Goal: Task Accomplishment & Management: Complete application form

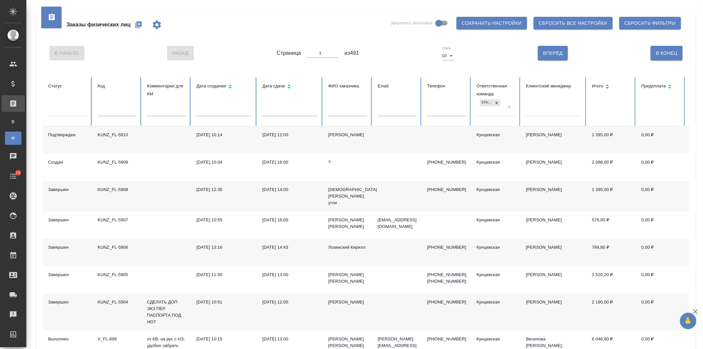
click at [347, 138] on div "Курбонов Кароматулло Турсунович" at bounding box center [347, 135] width 39 height 7
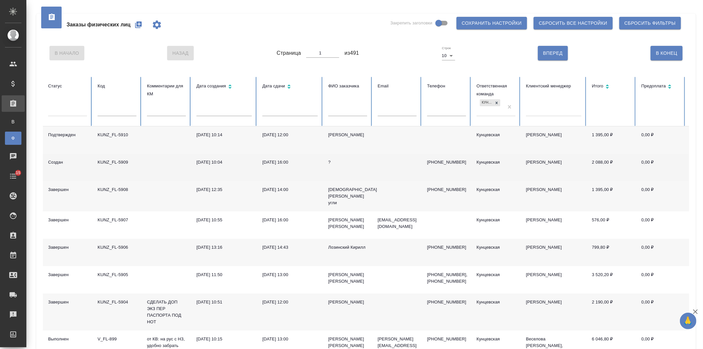
click at [342, 170] on td "?" at bounding box center [347, 167] width 49 height 27
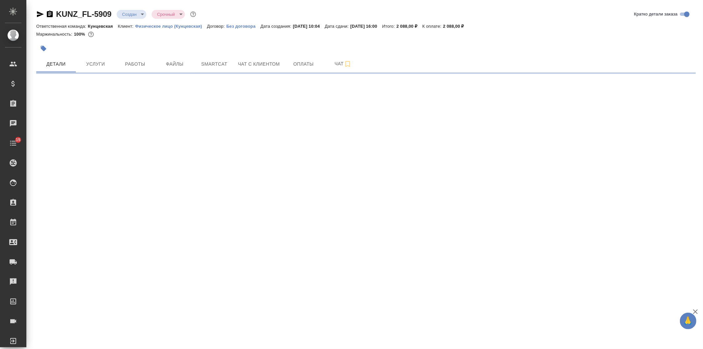
select select "RU"
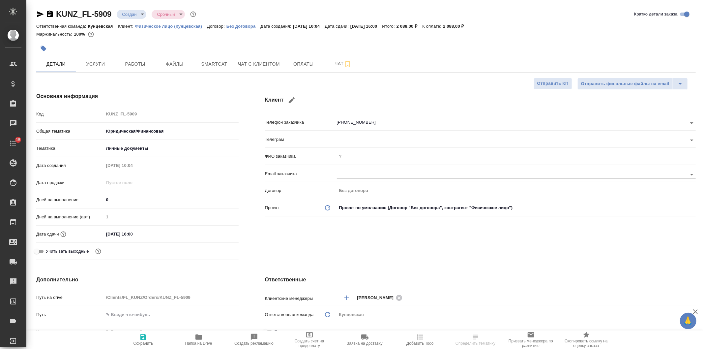
type textarea "x"
click at [292, 101] on icon "button" at bounding box center [292, 100] width 6 height 6
type input "?"
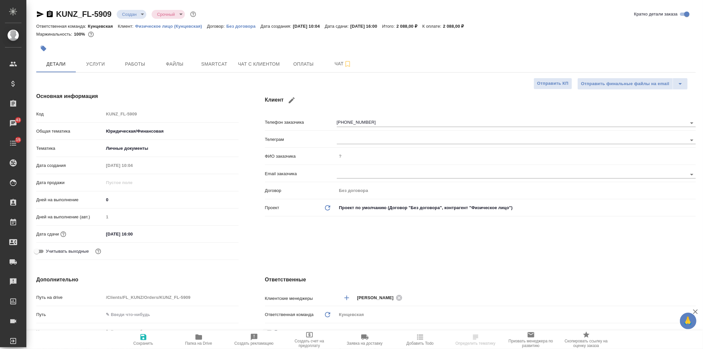
type input "[PHONE_NUMBER]"
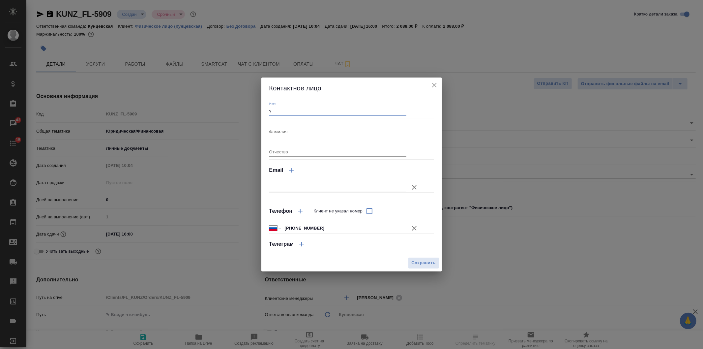
drag, startPoint x: 298, startPoint y: 112, endPoint x: 201, endPoint y: 108, distance: 96.7
click at [201, 108] on div "Контактное лицо Имя ? Фамилия Отчество Email Телефон Клиент не указал номер Меж…" at bounding box center [351, 174] width 703 height 349
type input "U"
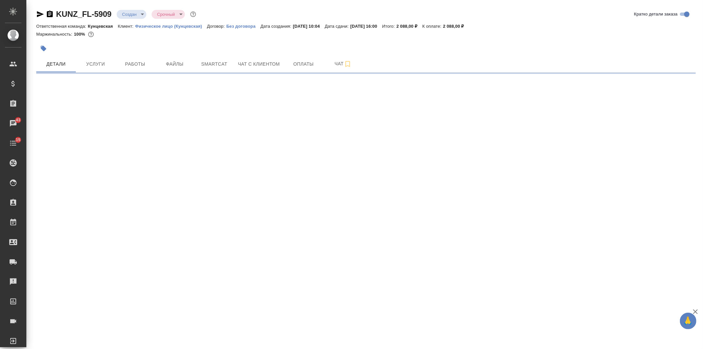
select select "RU"
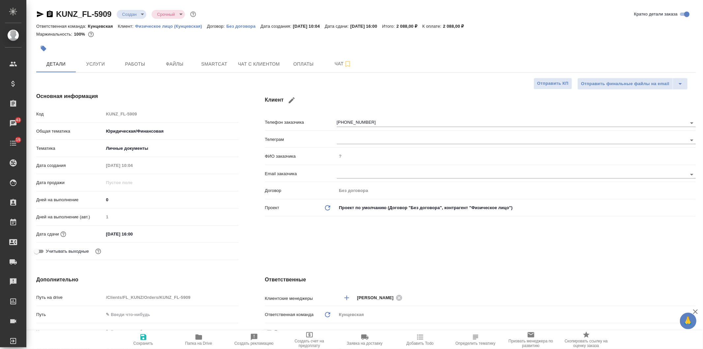
type textarea "x"
click at [292, 101] on icon "button" at bounding box center [292, 100] width 8 height 8
type input "?"
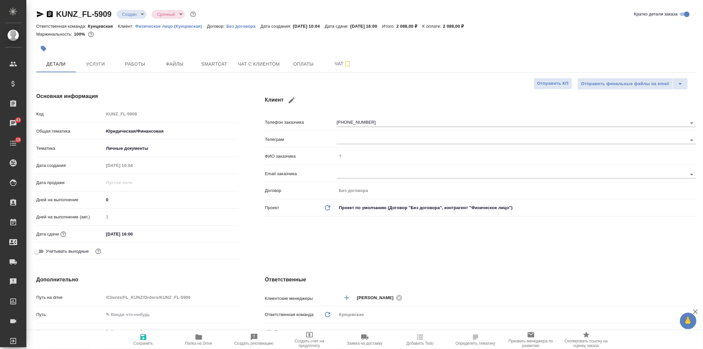
type input "+7 903 104 44 82"
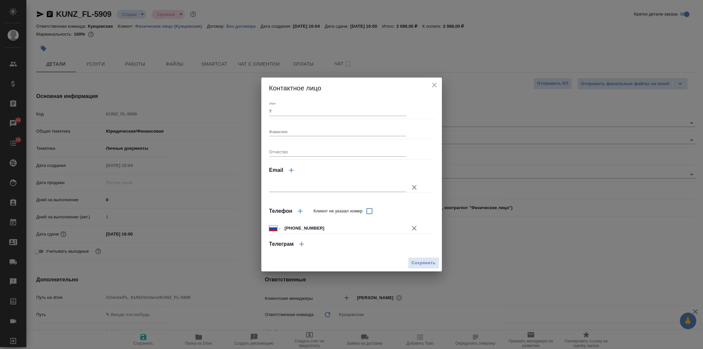
drag, startPoint x: 285, startPoint y: 112, endPoint x: 241, endPoint y: 113, distance: 43.9
click at [241, 113] on div "Контактное лицо Имя ? Фамилия Отчество Email Телефон Клиент не указал номер Меж…" at bounding box center [351, 174] width 703 height 349
type input "Георгий"
click at [424, 262] on span "Сохранить" at bounding box center [424, 263] width 24 height 8
type input "Георгий"
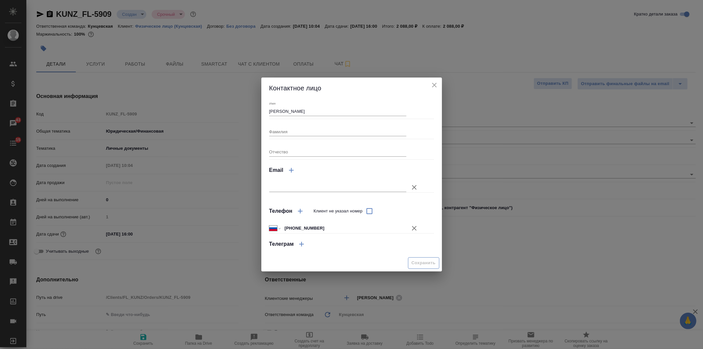
type textarea "x"
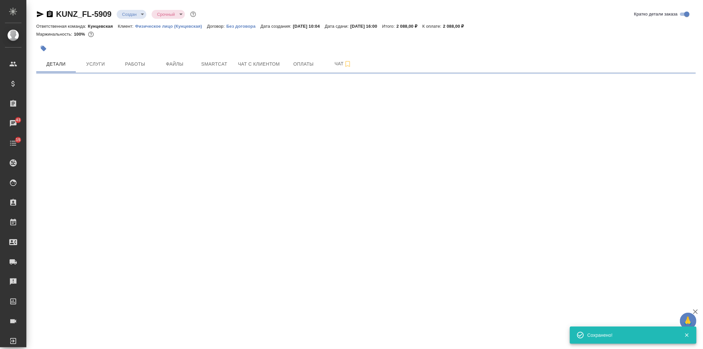
select select "RU"
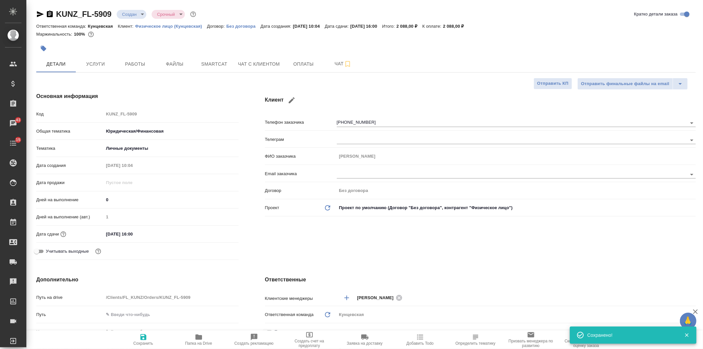
type textarea "x"
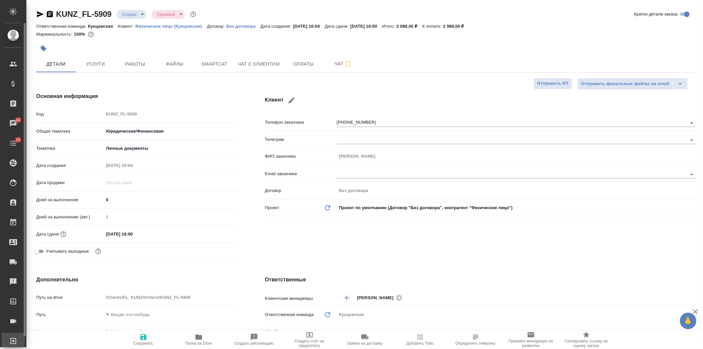
type textarea "x"
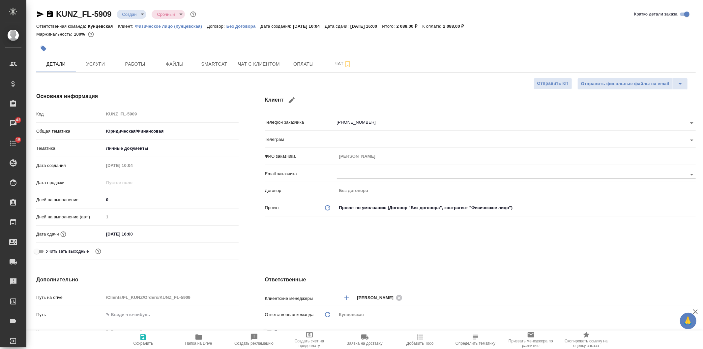
type textarea "x"
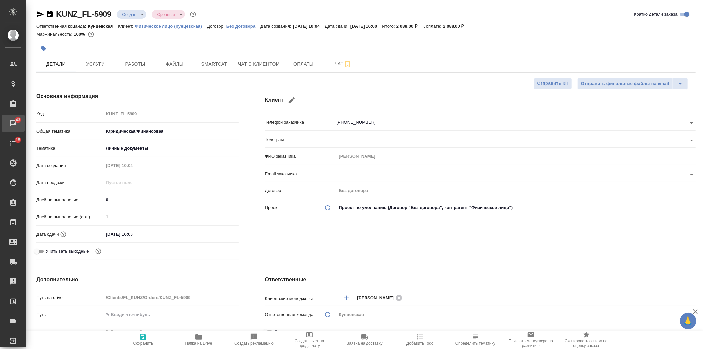
type textarea "x"
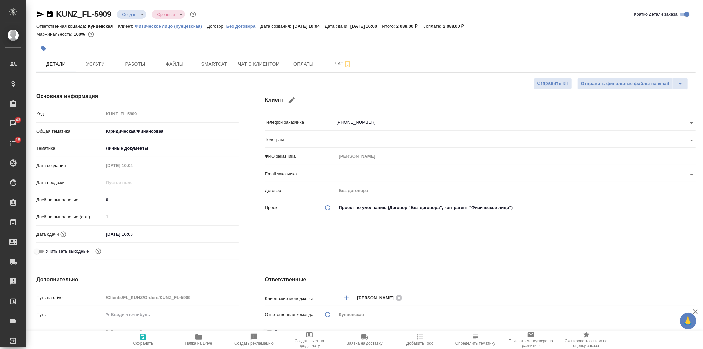
type textarea "x"
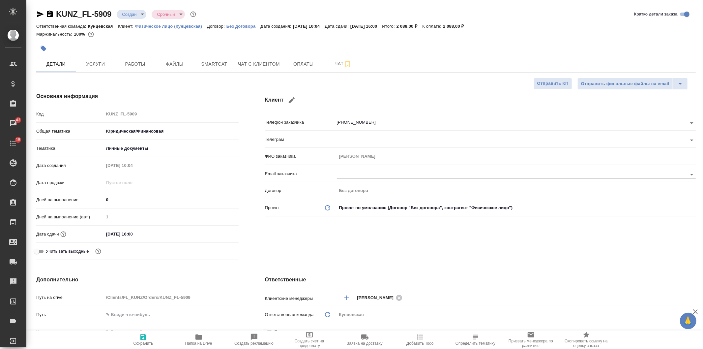
type textarea "x"
click at [452, 81] on div "Клиент Телефон заказчика +79031044482 Телеграм ФИО заказчика Георгий Email зака…" at bounding box center [480, 177] width 457 height 197
type textarea "x"
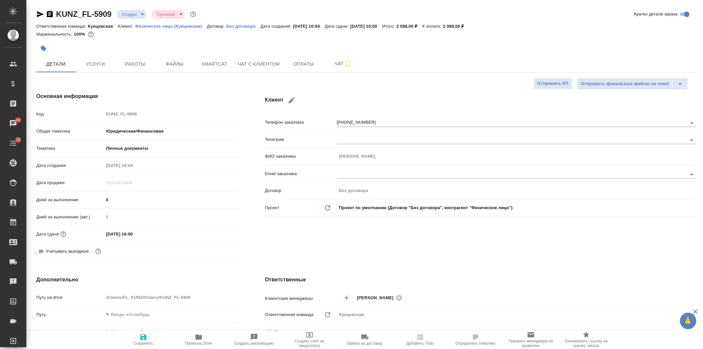
drag, startPoint x: 259, startPoint y: 64, endPoint x: 264, endPoint y: 108, distance: 44.5
click at [264, 108] on div "KUNZ_FL-5909 Создан new Срочный urgent Кратко детали заказа Ответственная коман…" at bounding box center [366, 332] width 667 height 664
click at [99, 67] on span "Услуги" at bounding box center [96, 64] width 32 height 8
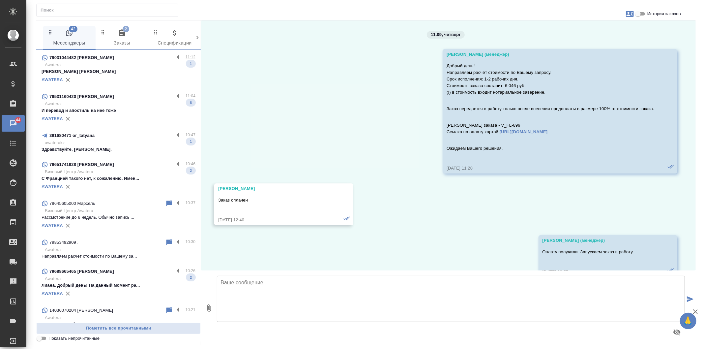
scroll to position [689, 0]
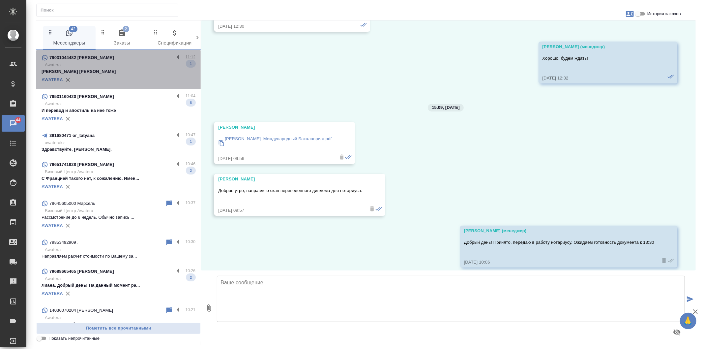
click at [134, 69] on p "[PERSON_NAME] [PERSON_NAME]" at bounding box center [119, 71] width 154 height 7
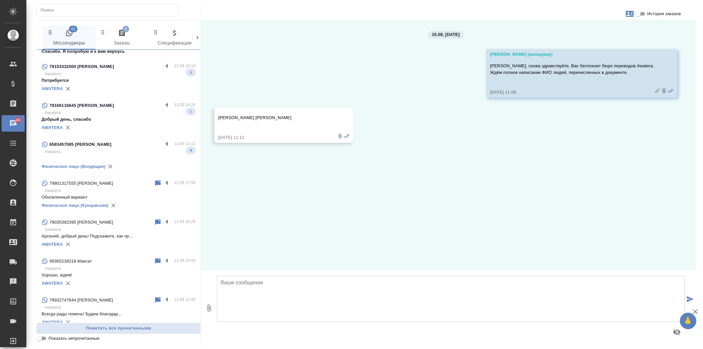
scroll to position [342, 0]
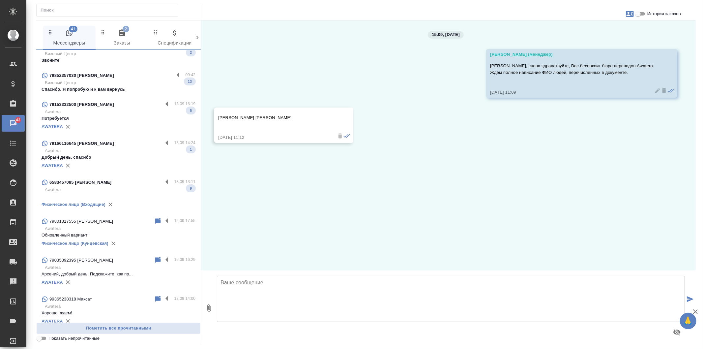
click at [111, 175] on div "6583457085 [PERSON_NAME] 13.09 13:11 Awatera 9 Физическое лицо (Входящие)" at bounding box center [118, 193] width 165 height 39
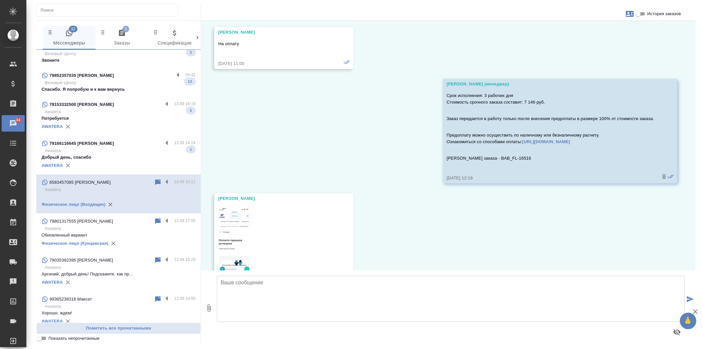
scroll to position [6852, 0]
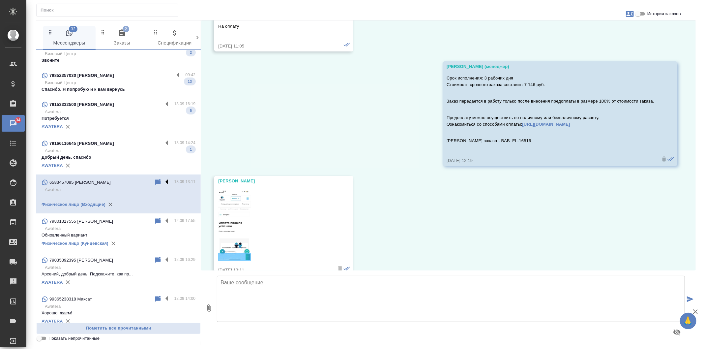
click at [163, 180] on label at bounding box center [168, 182] width 11 height 8
click at [0, 0] on input "checkbox" at bounding box center [0, 0] width 0 height 0
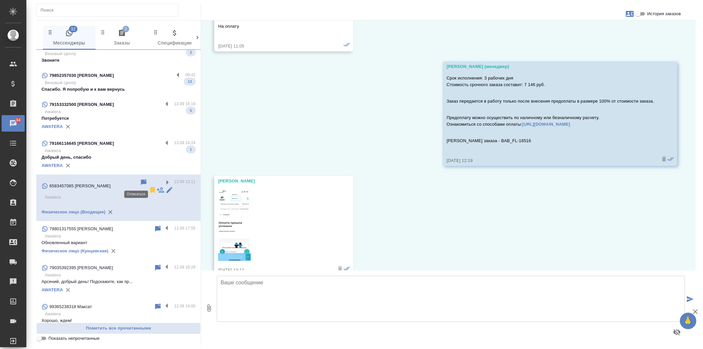
click at [150, 187] on icon at bounding box center [152, 190] width 5 height 6
click at [128, 159] on p "Добрый день, спасибо" at bounding box center [119, 157] width 154 height 7
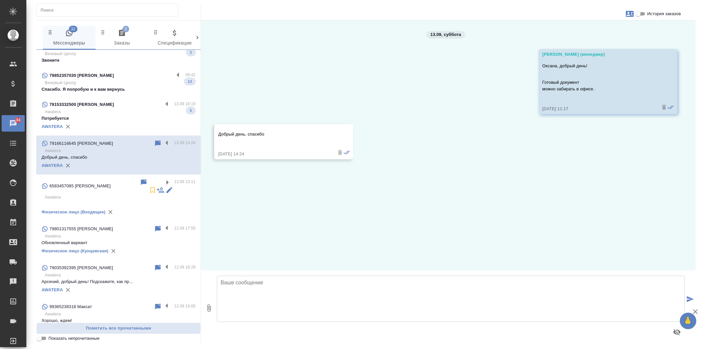
scroll to position [0, 0]
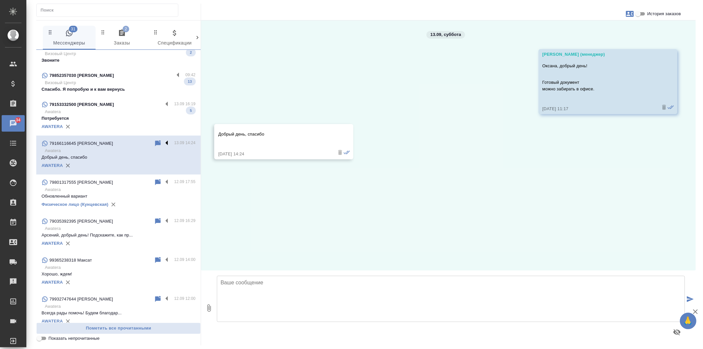
click at [163, 143] on label at bounding box center [168, 143] width 11 height 8
click at [0, 0] on input "checkbox" at bounding box center [0, 0] width 0 height 0
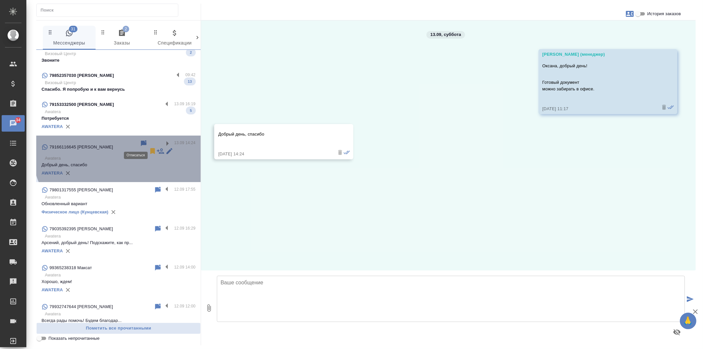
click at [150, 148] on icon at bounding box center [152, 151] width 5 height 6
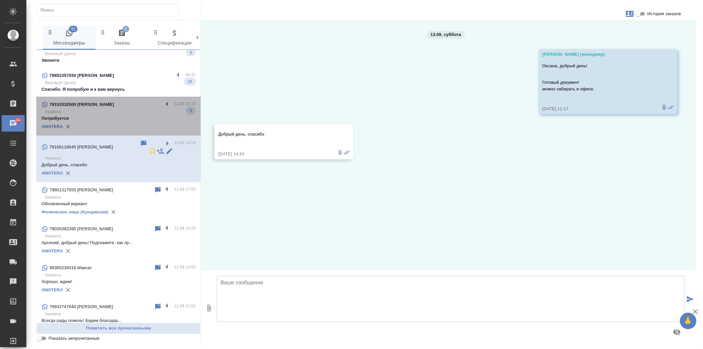
click at [121, 121] on p "Потребуется" at bounding box center [119, 118] width 154 height 7
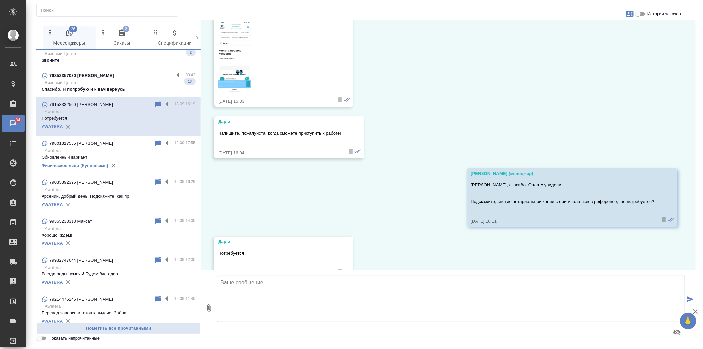
scroll to position [482, 0]
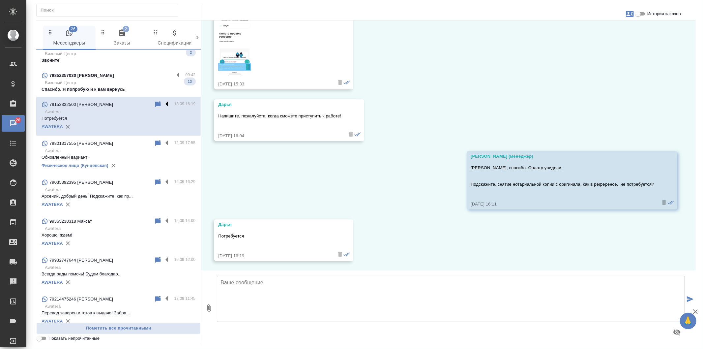
click at [164, 101] on label at bounding box center [168, 105] width 11 height 8
click at [0, 0] on input "checkbox" at bounding box center [0, 0] width 0 height 0
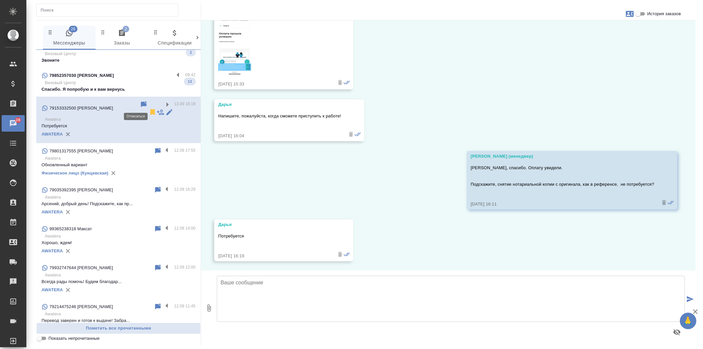
click at [150, 109] on icon at bounding box center [152, 112] width 5 height 6
click at [134, 88] on p "Спасибо. Я попробую и к вам вернусь" at bounding box center [119, 89] width 154 height 7
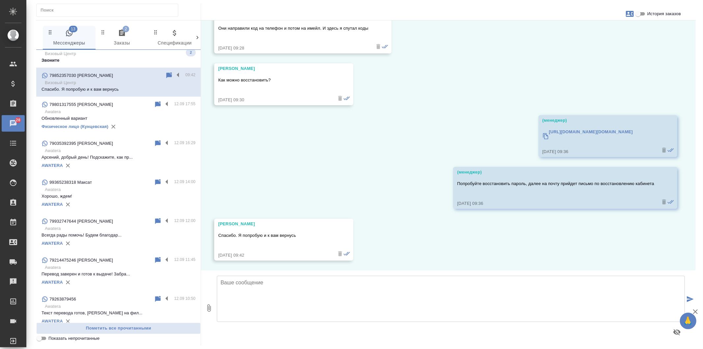
scroll to position [1582, 0]
click at [174, 75] on label at bounding box center [179, 76] width 11 height 8
click at [0, 0] on input "checkbox" at bounding box center [0, 0] width 0 height 0
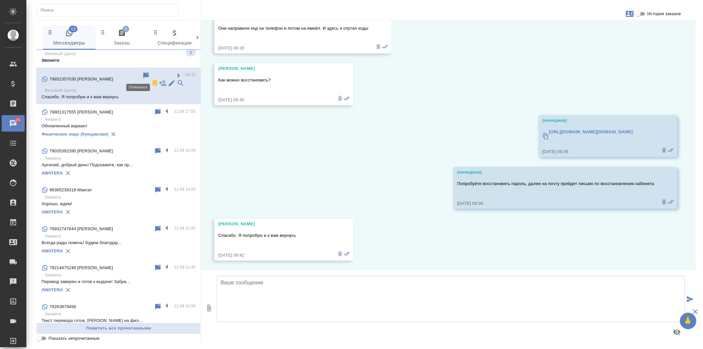
click at [153, 80] on icon at bounding box center [155, 83] width 5 height 6
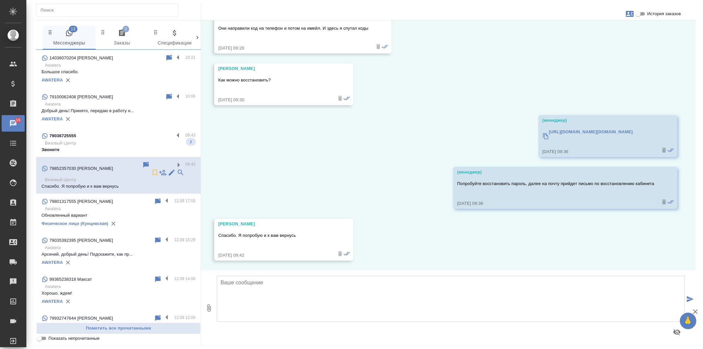
scroll to position [244, 0]
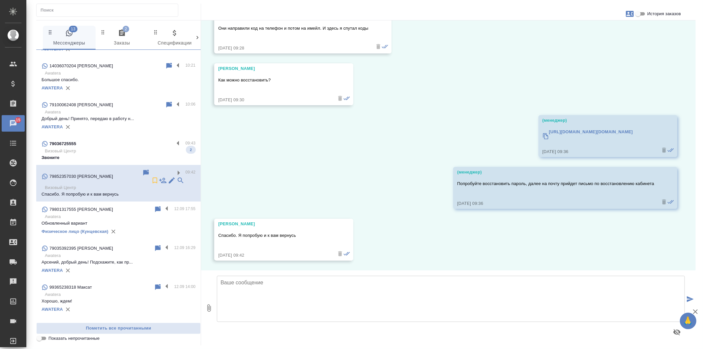
click at [130, 145] on div "79036725555" at bounding box center [108, 144] width 133 height 8
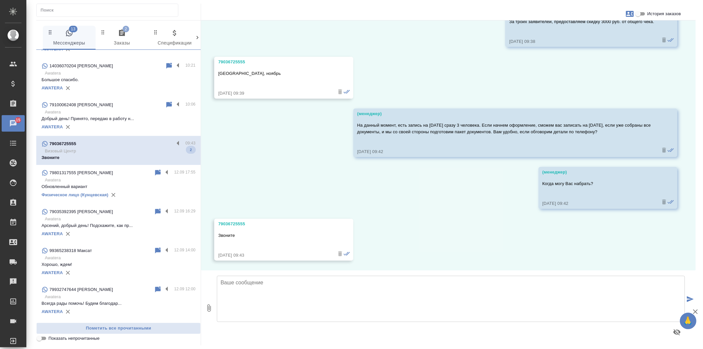
scroll to position [584, 0]
click at [174, 143] on label at bounding box center [179, 144] width 11 height 8
click at [0, 0] on input "checkbox" at bounding box center [0, 0] width 0 height 0
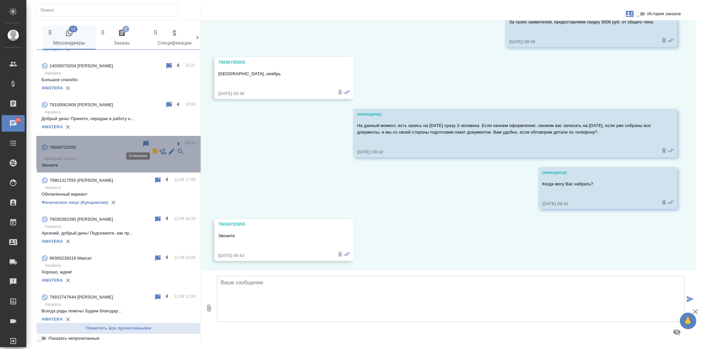
click at [153, 148] on icon at bounding box center [155, 151] width 5 height 6
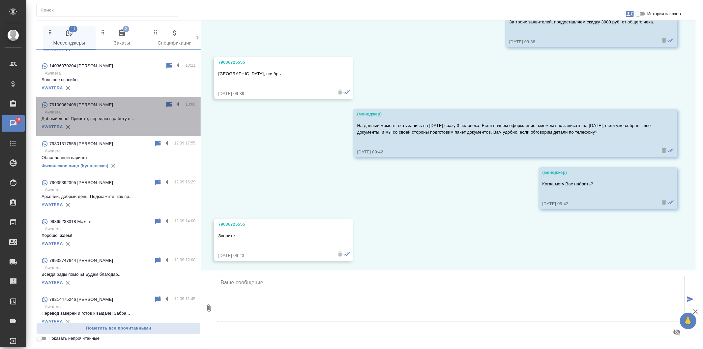
click at [129, 119] on p "Добрый день! Принято, передаю в работу н..." at bounding box center [119, 118] width 154 height 7
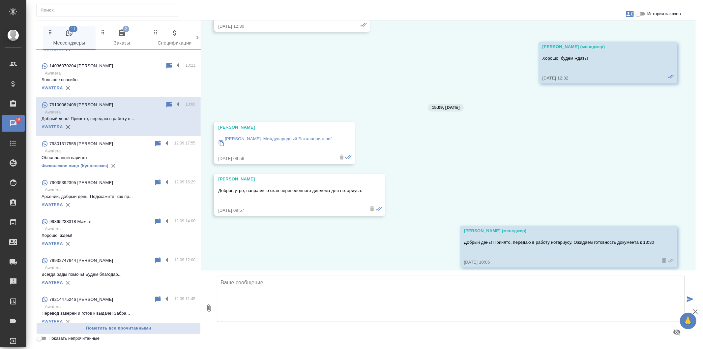
scroll to position [146, 0]
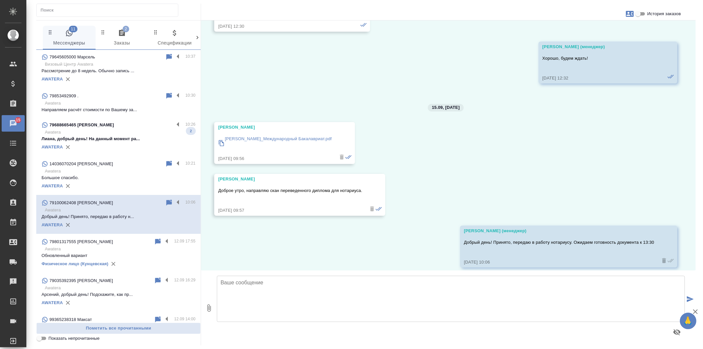
click at [114, 167] on div "14036070204 [PERSON_NAME]" at bounding box center [104, 164] width 124 height 8
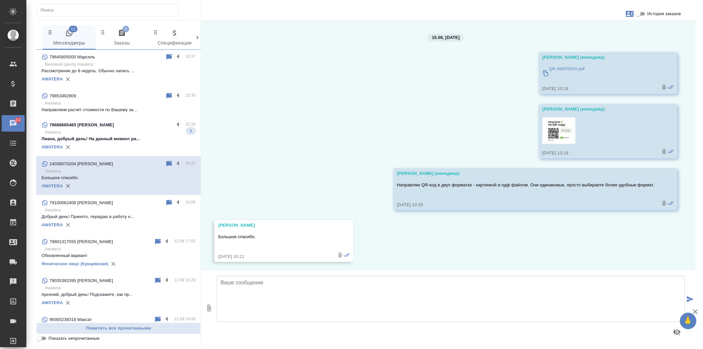
scroll to position [2372, 0]
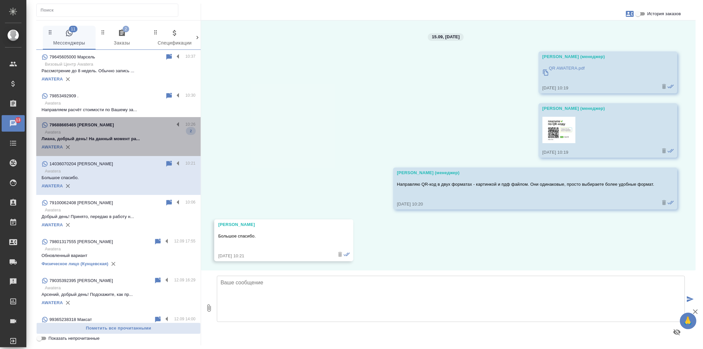
click at [121, 133] on p "Awatera" at bounding box center [120, 132] width 151 height 7
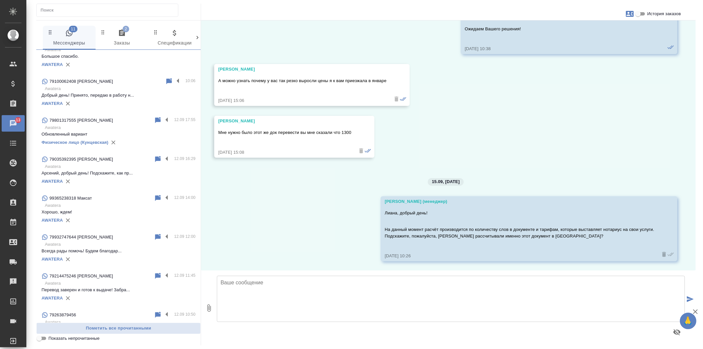
scroll to position [244, 0]
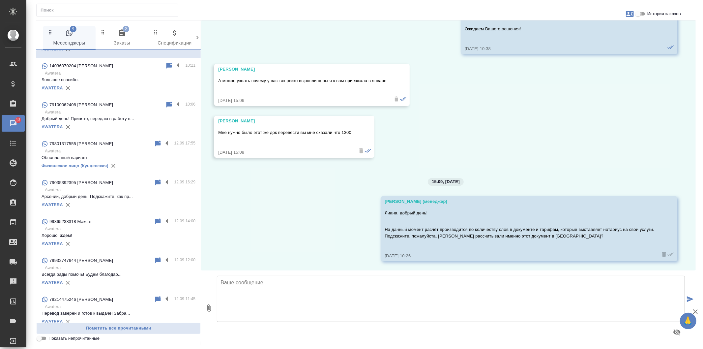
click at [640, 14] on input "История заказов" at bounding box center [639, 14] width 24 height 8
checkbox input "true"
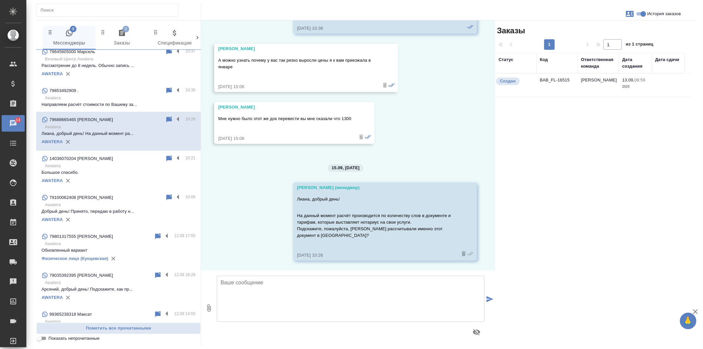
scroll to position [146, 0]
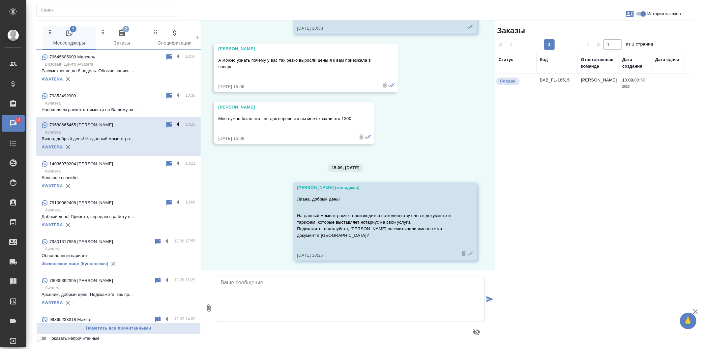
click at [174, 127] on label at bounding box center [179, 125] width 11 height 8
click at [0, 0] on input "checkbox" at bounding box center [0, 0] width 0 height 0
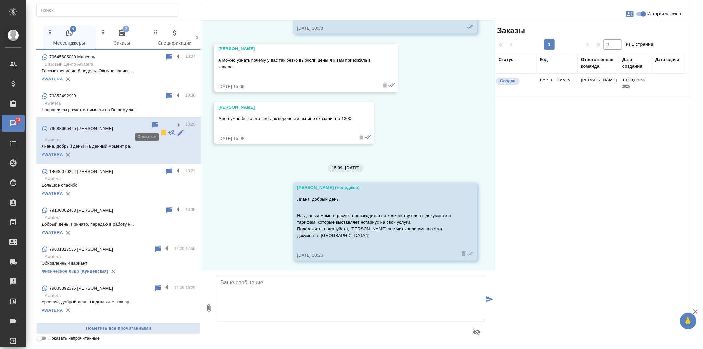
click at [162, 130] on icon at bounding box center [164, 133] width 5 height 6
click at [139, 100] on div "79853492909 ." at bounding box center [104, 96] width 124 height 8
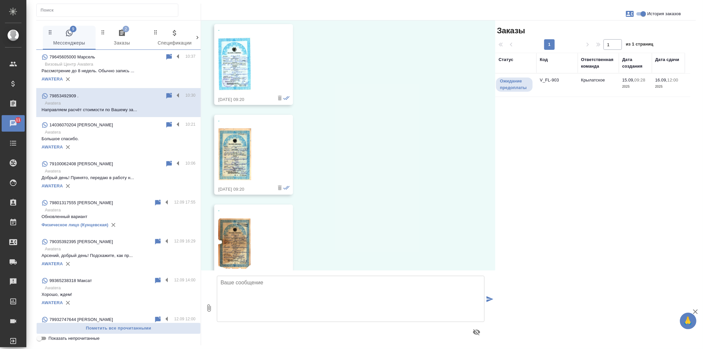
scroll to position [1133, 0]
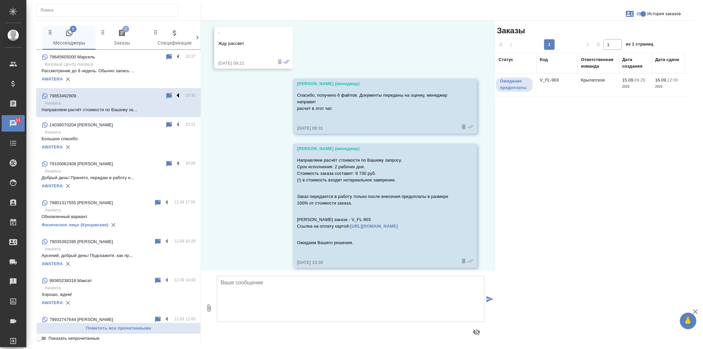
click at [174, 96] on label at bounding box center [179, 96] width 11 height 8
click at [0, 0] on input "checkbox" at bounding box center [0, 0] width 0 height 0
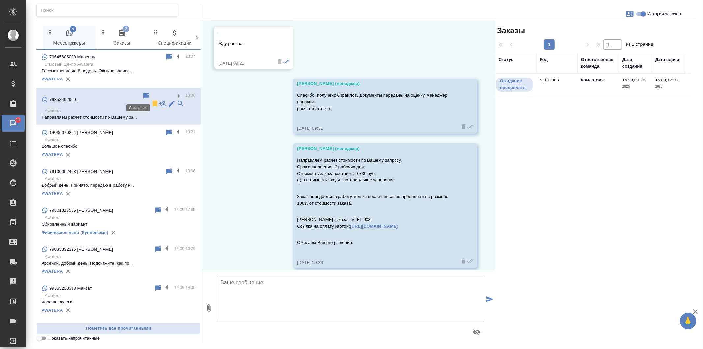
click at [153, 101] on icon at bounding box center [155, 104] width 5 height 6
click at [103, 59] on div "79645605000 Марсель" at bounding box center [104, 57] width 124 height 8
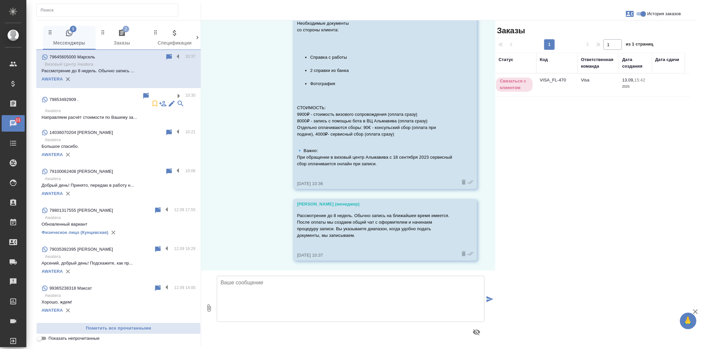
scroll to position [281, 0]
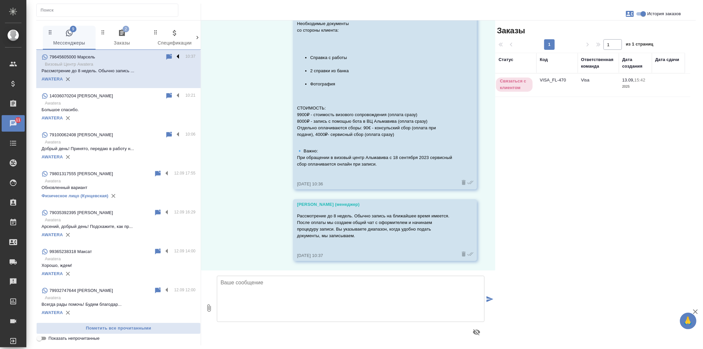
click at [174, 56] on label at bounding box center [179, 57] width 11 height 8
click at [0, 0] on input "checkbox" at bounding box center [0, 0] width 0 height 0
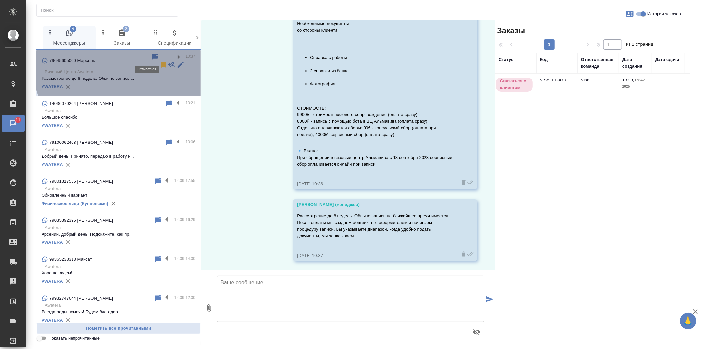
click at [162, 62] on icon at bounding box center [164, 65] width 5 height 6
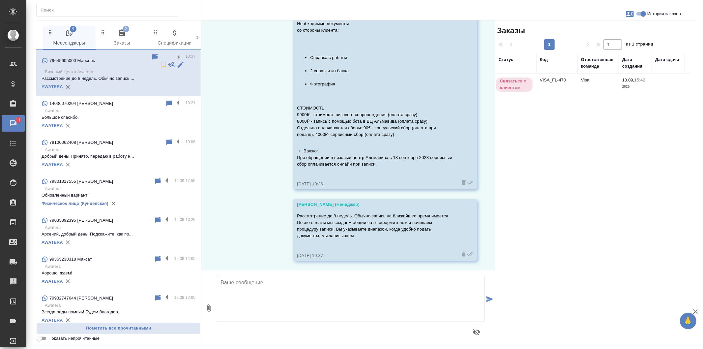
scroll to position [108, 0]
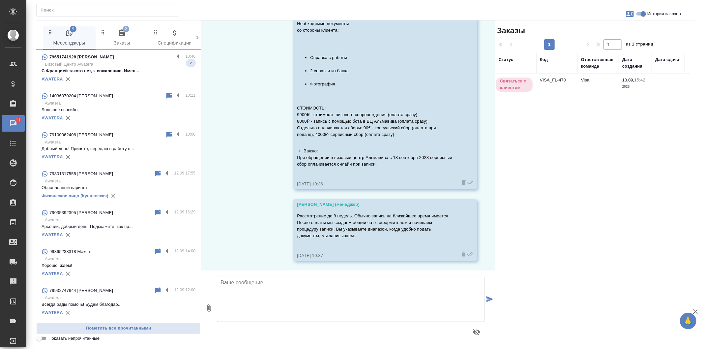
click at [110, 73] on p "С Францией такого нет, к сожалению. Имен..." at bounding box center [119, 71] width 154 height 7
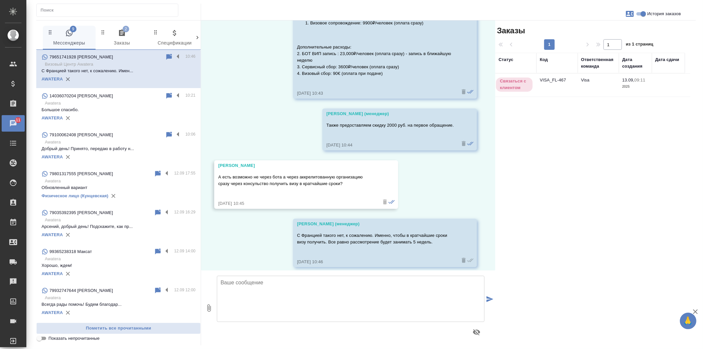
scroll to position [609, 0]
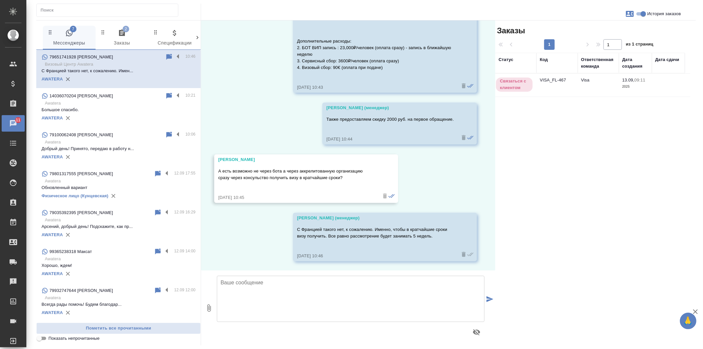
click at [174, 57] on label at bounding box center [179, 57] width 11 height 8
click at [0, 0] on input "checkbox" at bounding box center [0, 0] width 0 height 0
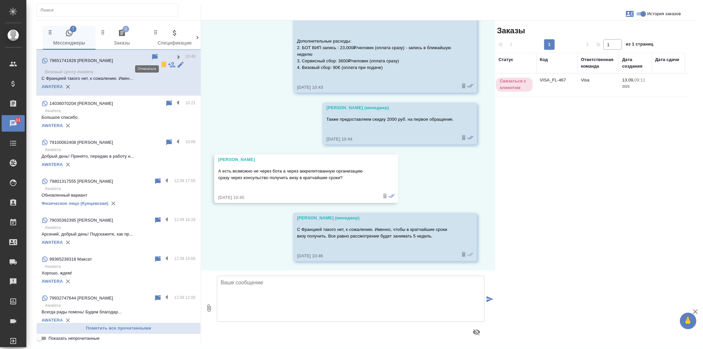
click at [162, 62] on icon at bounding box center [164, 65] width 5 height 6
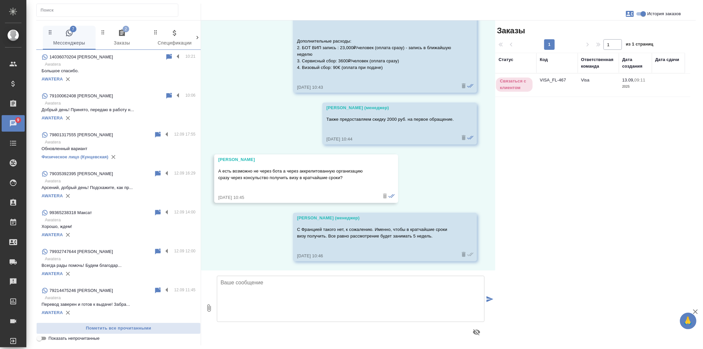
scroll to position [68, 0]
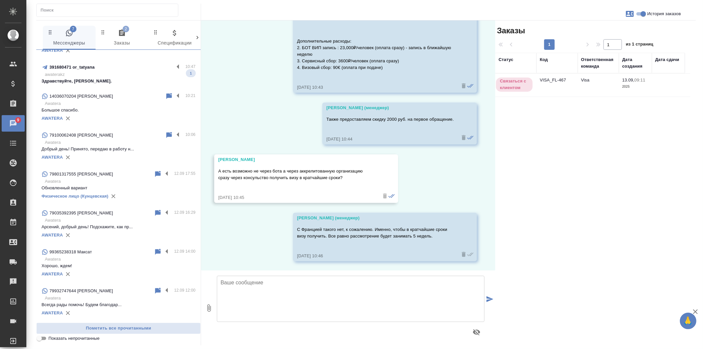
click at [137, 74] on p "awaterakz" at bounding box center [120, 74] width 151 height 7
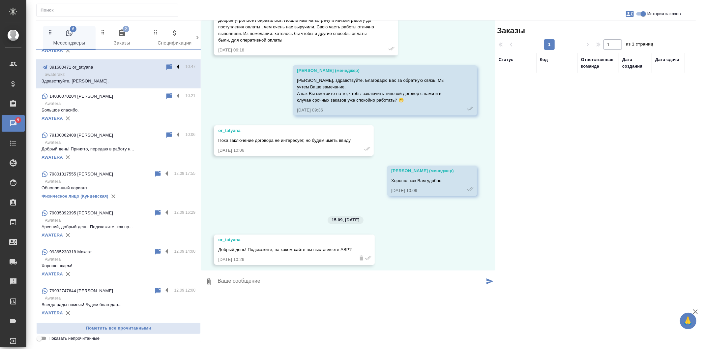
scroll to position [3688, 0]
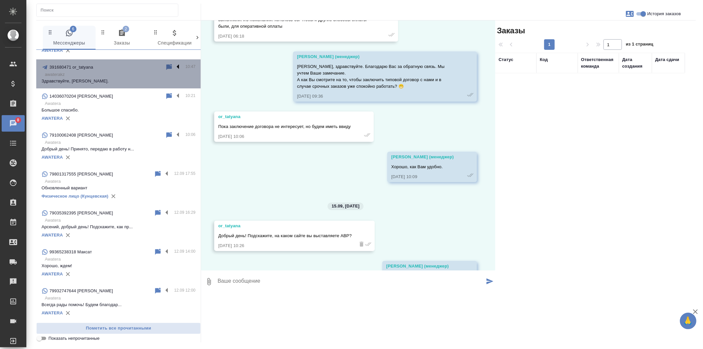
click at [175, 64] on label at bounding box center [179, 67] width 11 height 8
click at [0, 0] on input "checkbox" at bounding box center [0, 0] width 0 height 0
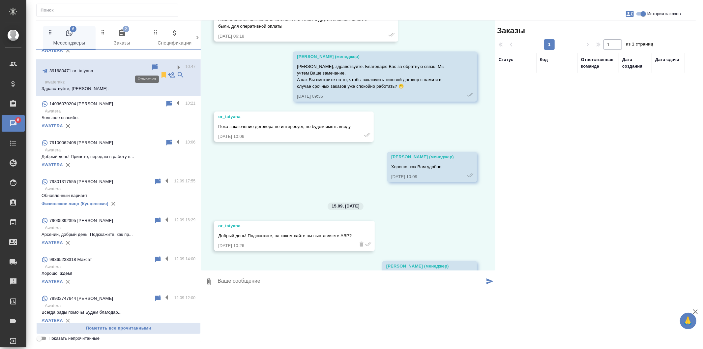
click at [162, 72] on icon at bounding box center [164, 75] width 5 height 6
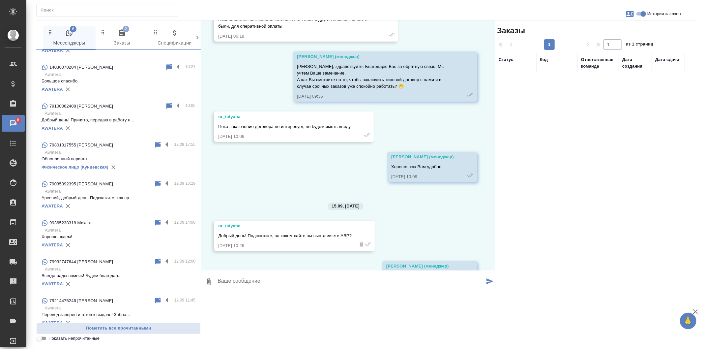
scroll to position [0, 0]
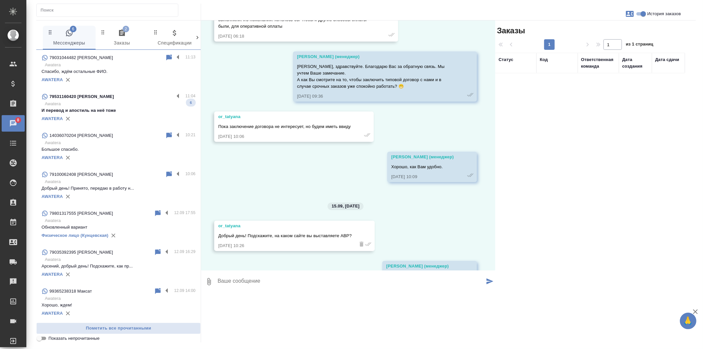
click at [126, 108] on p "И перевод и апостиль на неё тоже" at bounding box center [119, 110] width 154 height 7
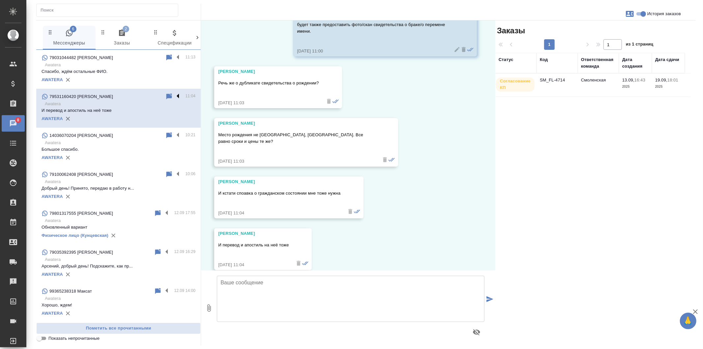
scroll to position [406, 0]
click at [175, 94] on label at bounding box center [179, 97] width 11 height 8
click at [0, 0] on input "checkbox" at bounding box center [0, 0] width 0 height 0
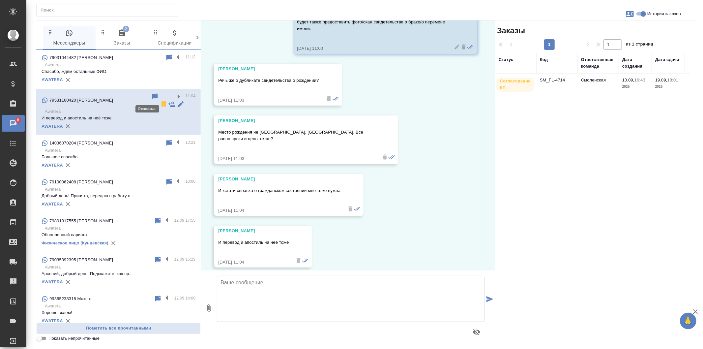
click at [162, 101] on icon at bounding box center [164, 104] width 5 height 6
